Goal: Task Accomplishment & Management: Use online tool/utility

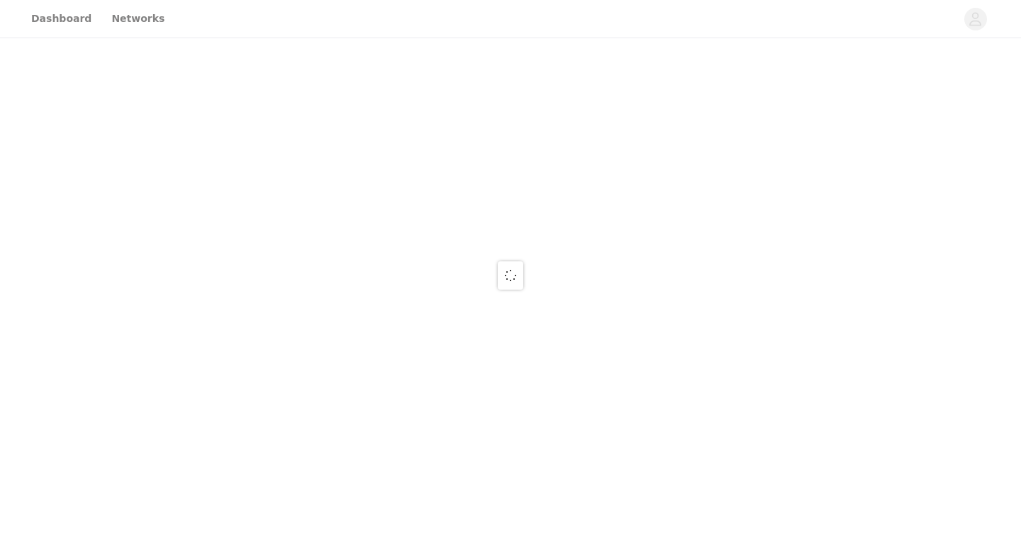
click at [45, 13] on div at bounding box center [510, 275] width 1021 height 551
click at [74, 27] on div at bounding box center [510, 275] width 1021 height 551
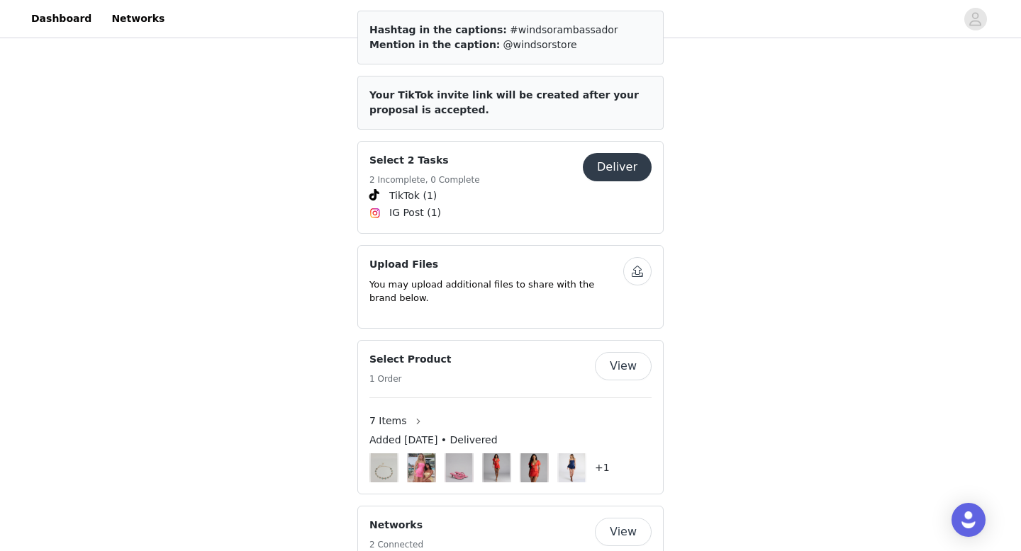
scroll to position [622, 0]
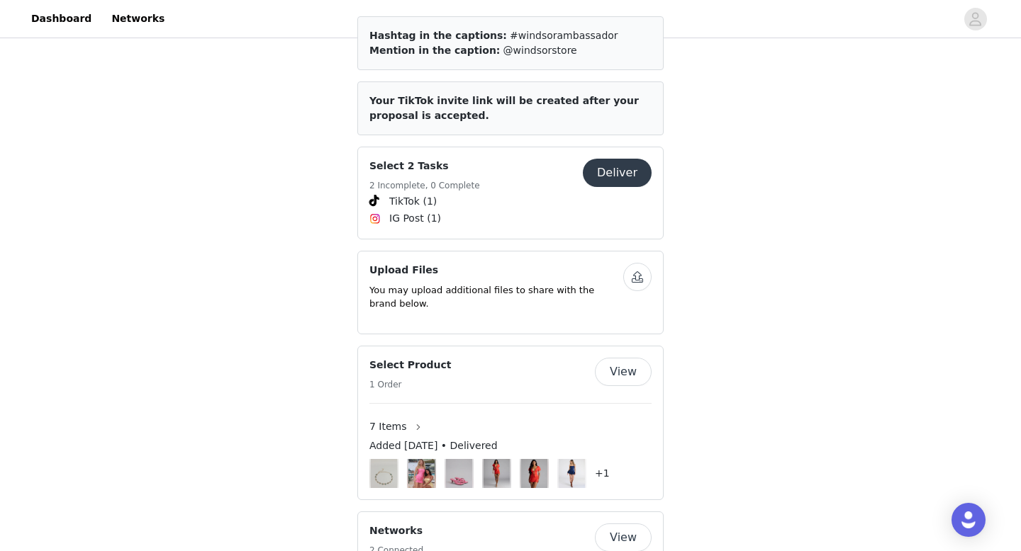
click at [622, 167] on button "Deliver" at bounding box center [617, 173] width 69 height 28
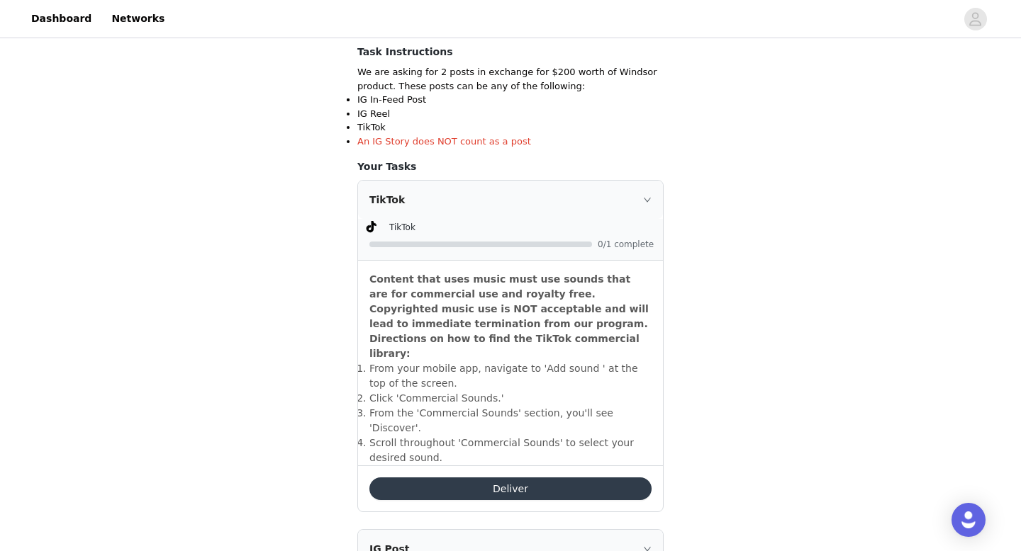
scroll to position [395, 0]
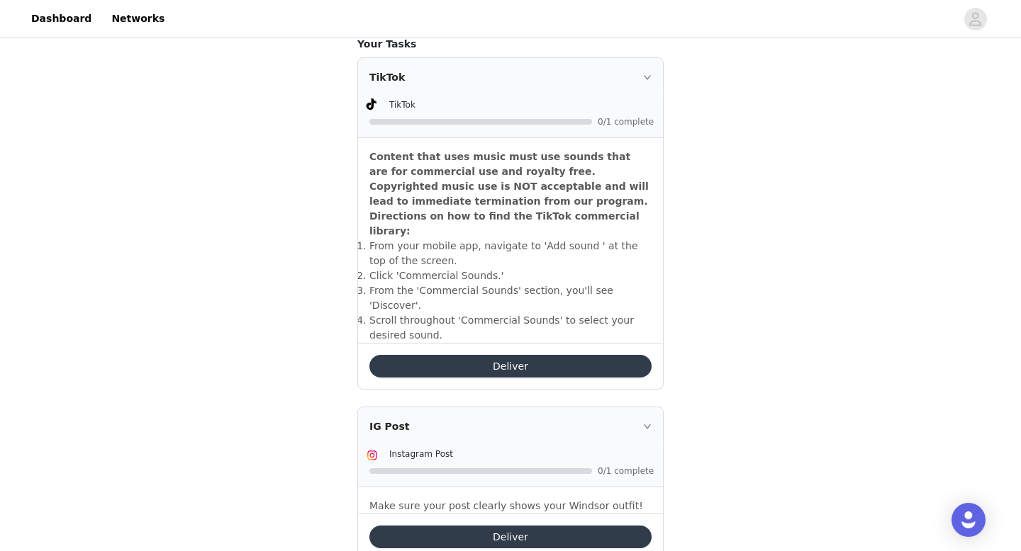
click at [553, 355] on button "Deliver" at bounding box center [510, 366] width 282 height 23
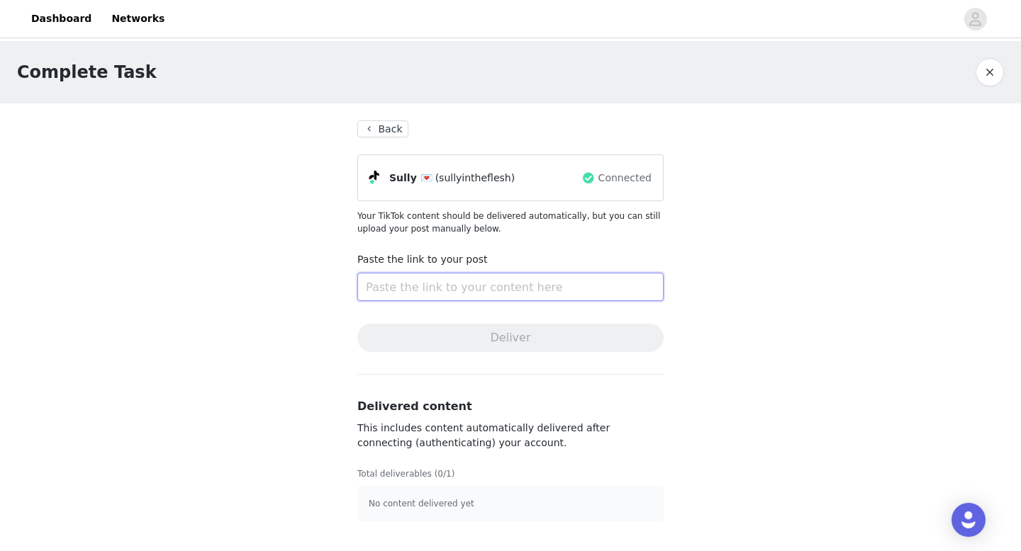
click at [444, 301] on input "text" at bounding box center [510, 287] width 306 height 28
paste input "[URL][DOMAIN_NAME] [URL][DOMAIN_NAME]"
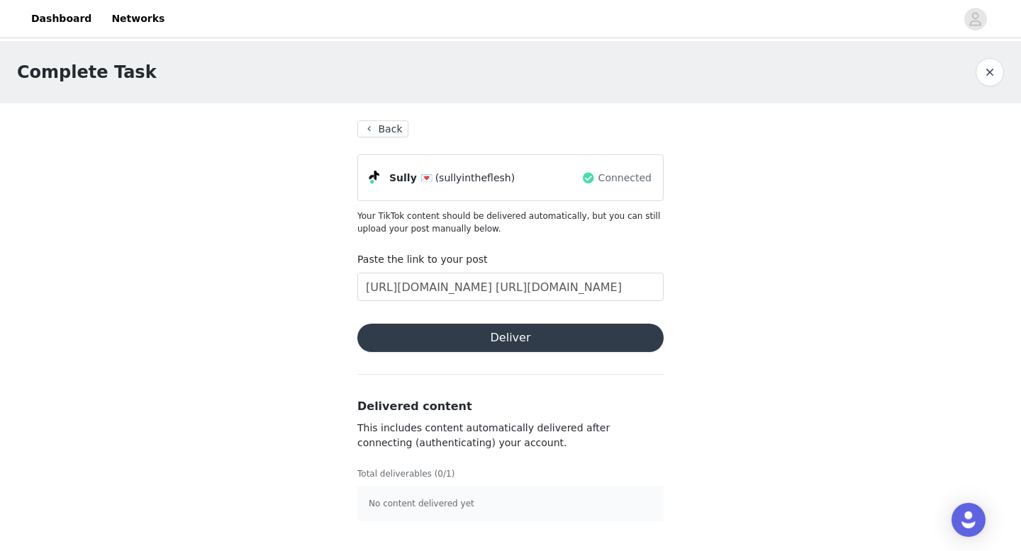
click at [478, 341] on button "Deliver" at bounding box center [510, 338] width 306 height 28
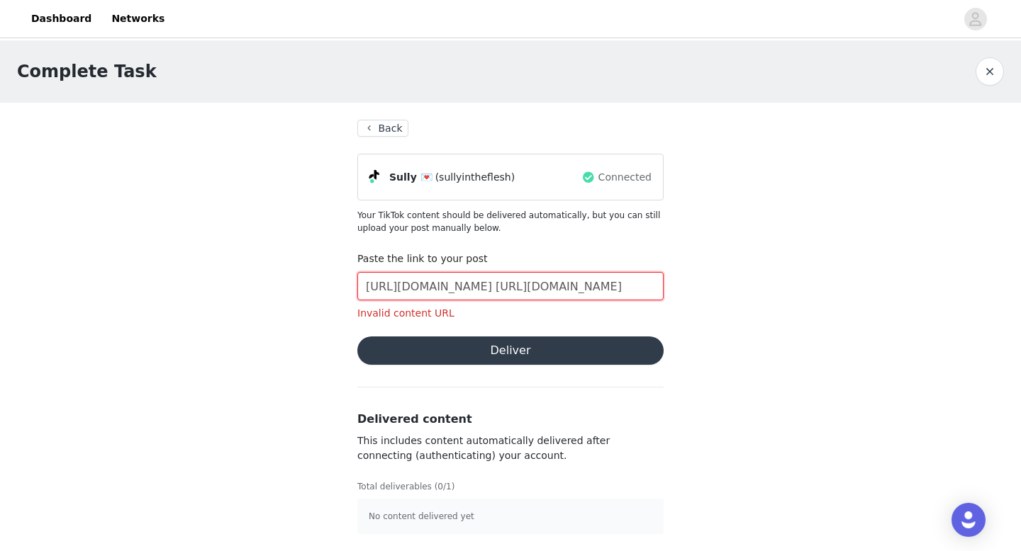
drag, startPoint x: 473, startPoint y: 286, endPoint x: 664, endPoint y: 288, distance: 191.4
click at [664, 288] on section "Back Sully 💌 (sullyintheflesh) Connected Your TikTok content should be delivere…" at bounding box center [510, 327] width 340 height 449
type input "[URL][DOMAIN_NAME]"
click at [595, 343] on button "Deliver" at bounding box center [510, 351] width 306 height 28
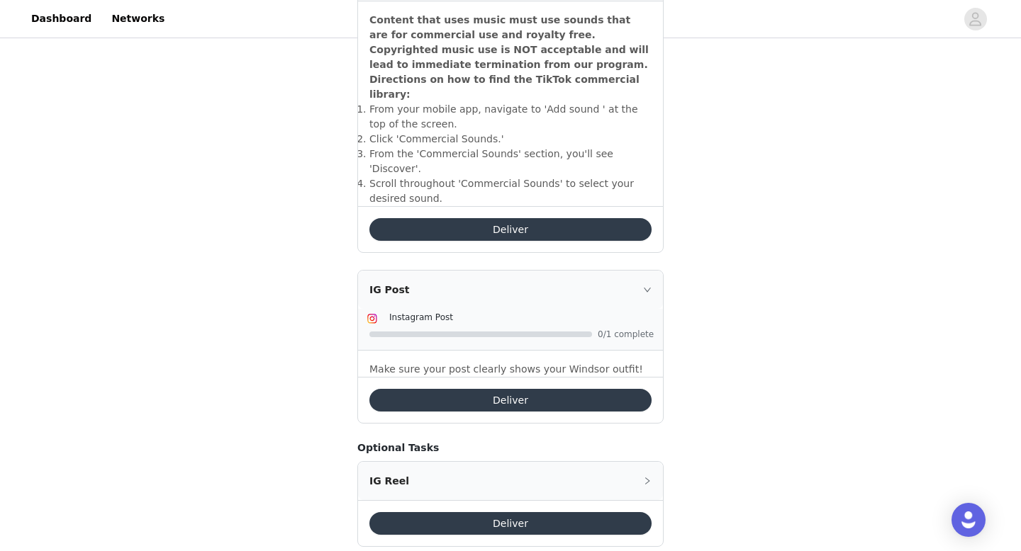
scroll to position [525, 0]
